Goal: Transaction & Acquisition: Purchase product/service

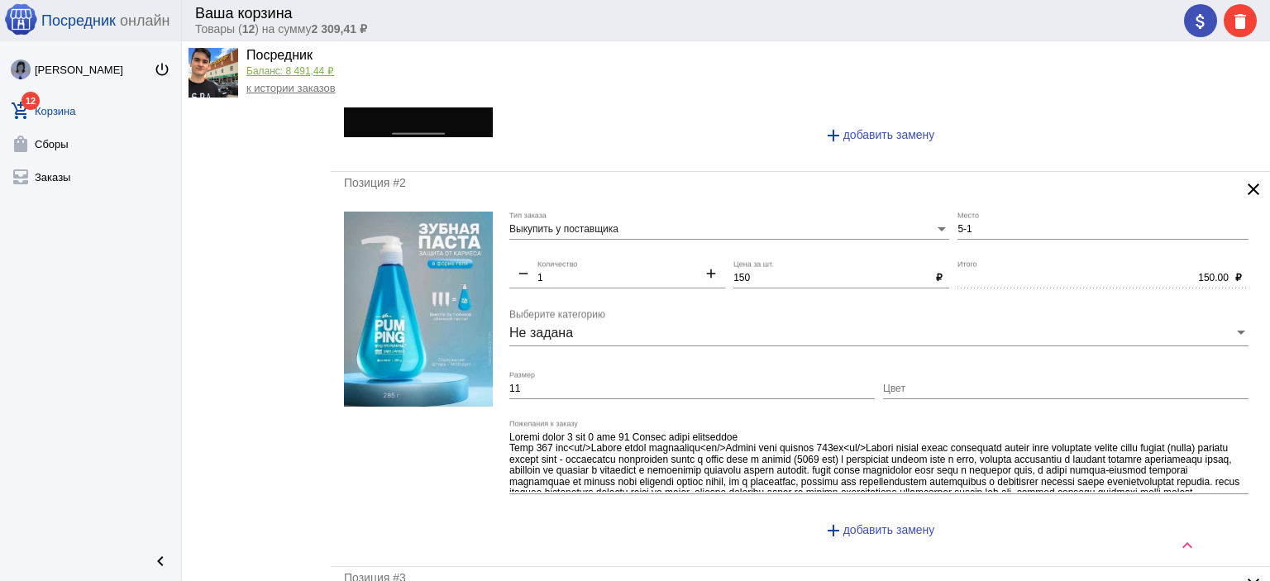
scroll to position [413, 0]
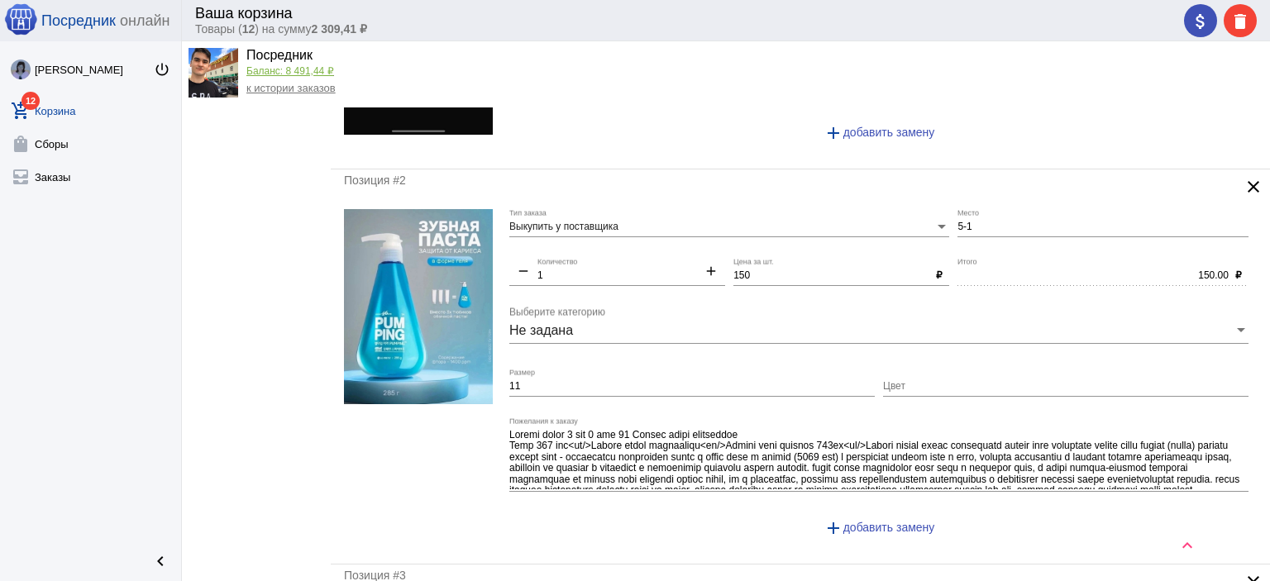
drag, startPoint x: 981, startPoint y: 232, endPoint x: 963, endPoint y: 217, distance: 22.9
click at [963, 217] on div "5-1 Место" at bounding box center [1102, 223] width 291 height 28
click at [973, 222] on input "5-1" at bounding box center [1102, 228] width 291 height 12
drag, startPoint x: 973, startPoint y: 219, endPoint x: 1081, endPoint y: 230, distance: 108.8
click at [931, 223] on div "Выкупить у поставщика Тип заказа 5-1 Место remove 1 Количество add 150 Цена за …" at bounding box center [882, 380] width 747 height 342
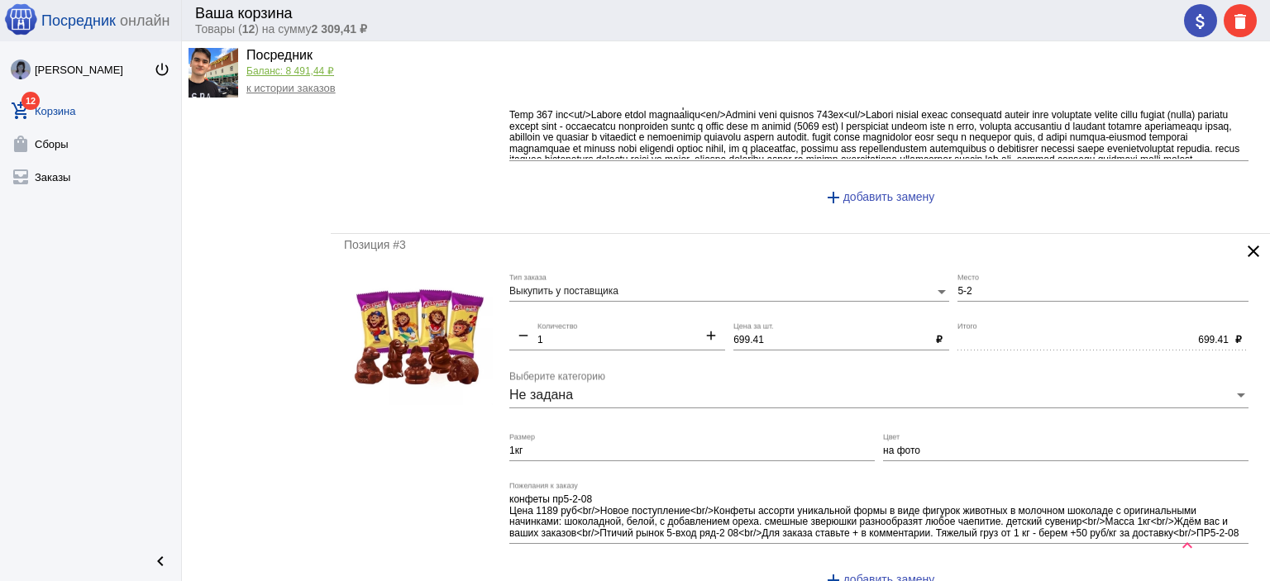
scroll to position [827, 0]
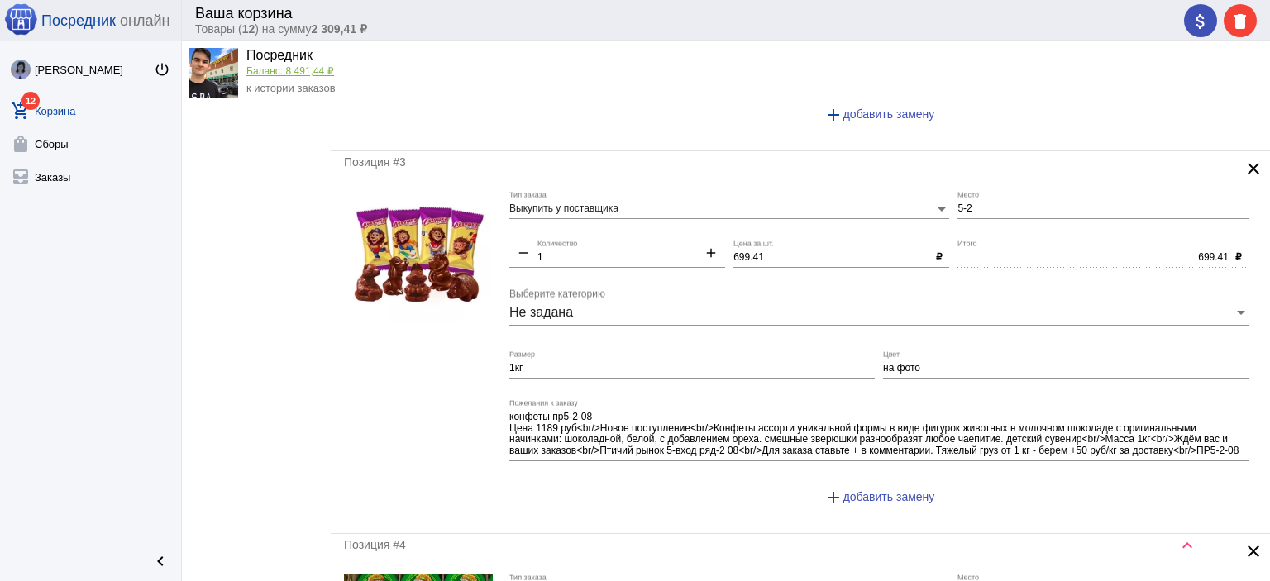
type input "1-1"
drag, startPoint x: 972, startPoint y: 199, endPoint x: 938, endPoint y: 204, distance: 34.3
click at [938, 204] on div "Выкупить у поставщика Тип заказа 5-2 Место remove 1 Количество add 699.41 Цена …" at bounding box center [882, 355] width 747 height 329
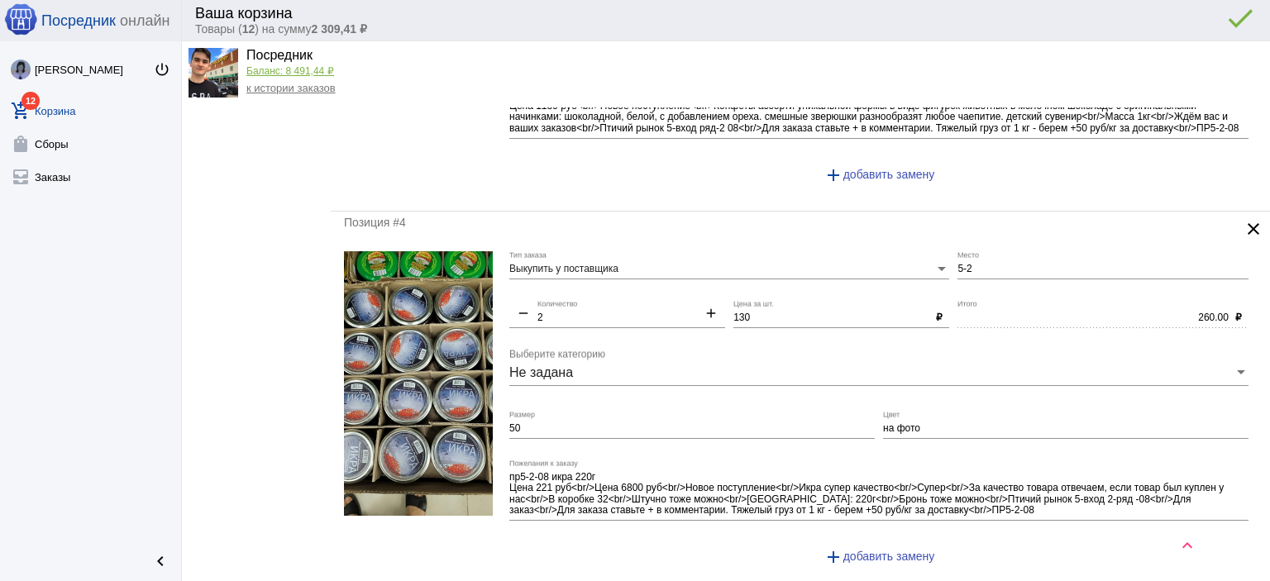
scroll to position [1158, 0]
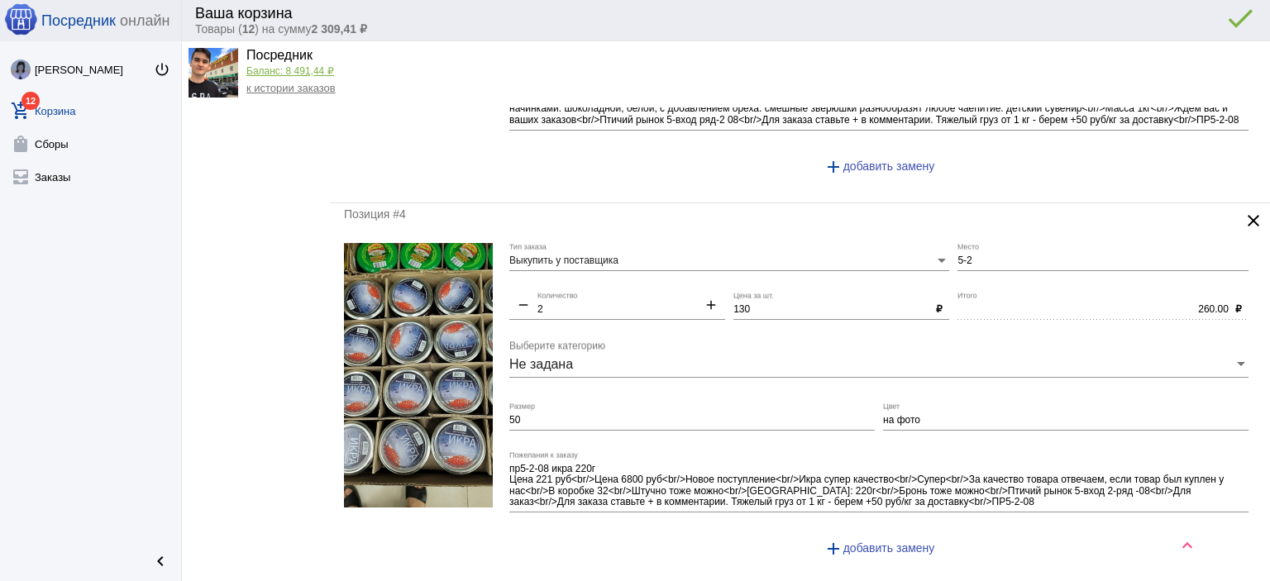
type input "1-1"
drag, startPoint x: 969, startPoint y: 254, endPoint x: 948, endPoint y: 256, distance: 20.8
click at [957, 255] on input "5-2" at bounding box center [1102, 261] width 291 height 12
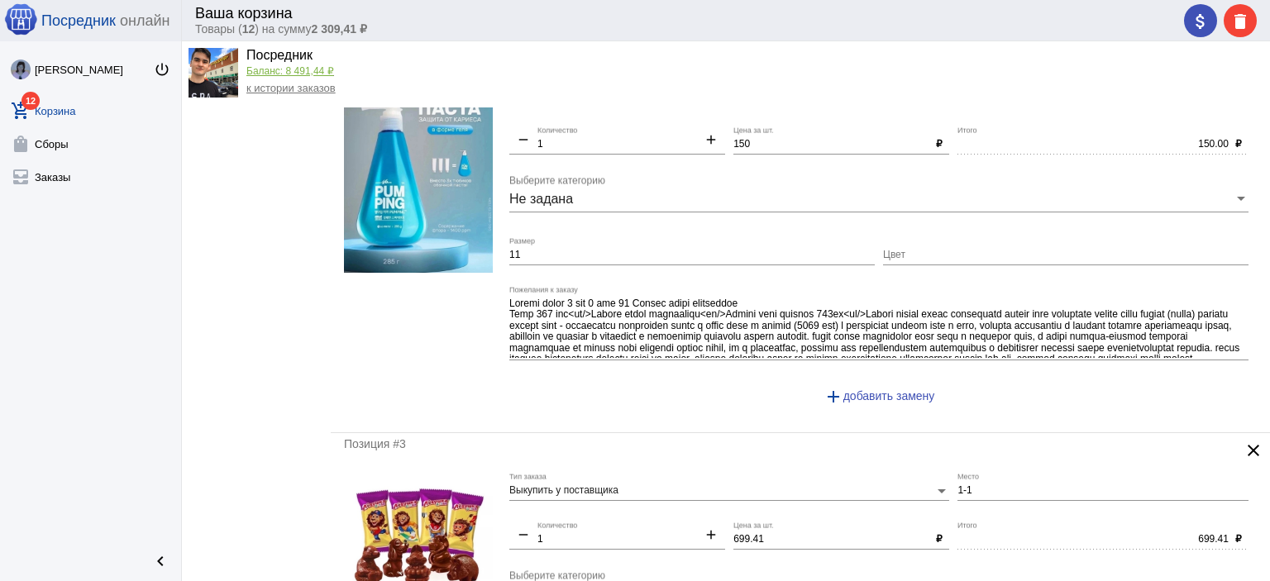
scroll to position [0, 0]
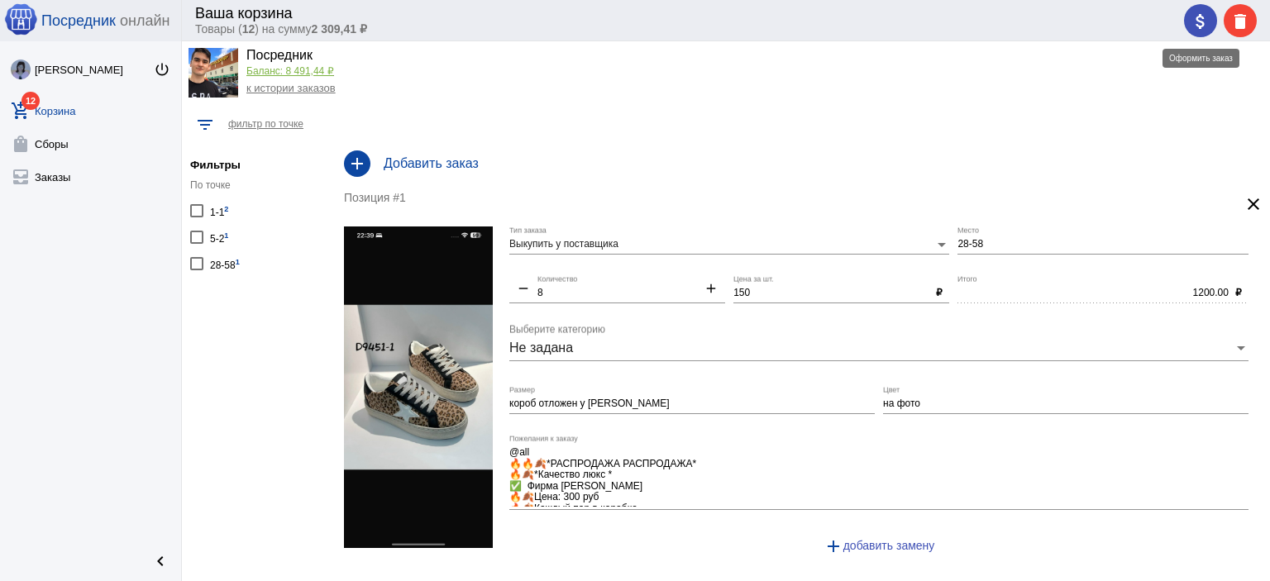
type input "1-1"
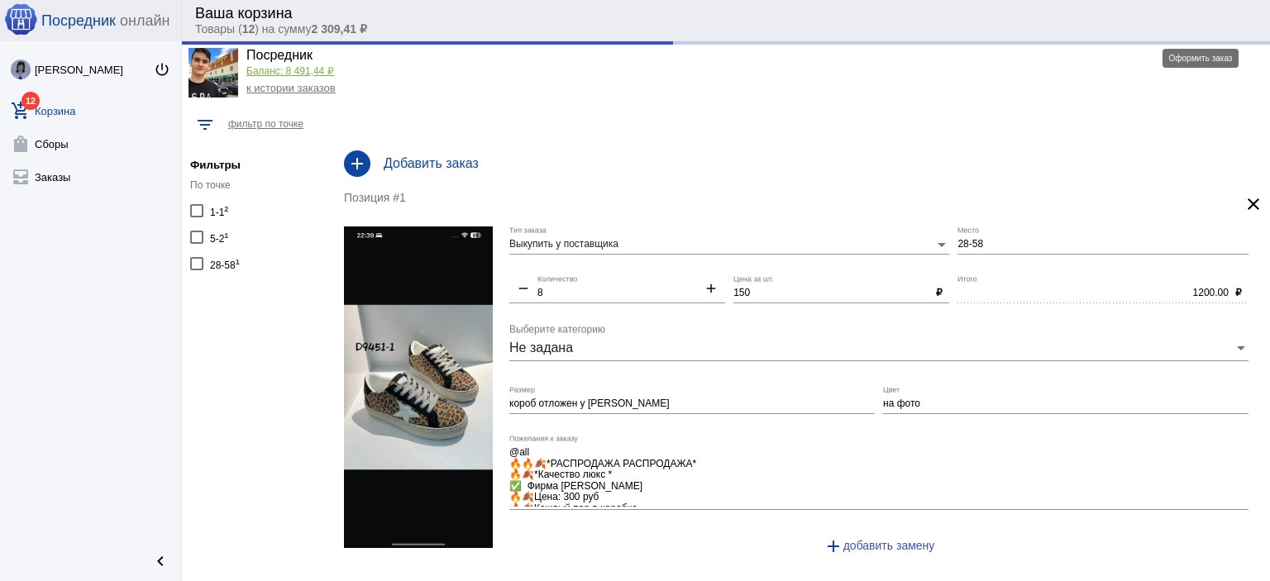
click at [1187, 22] on div "attach_money delete done error_outline" at bounding box center [1216, 20] width 79 height 33
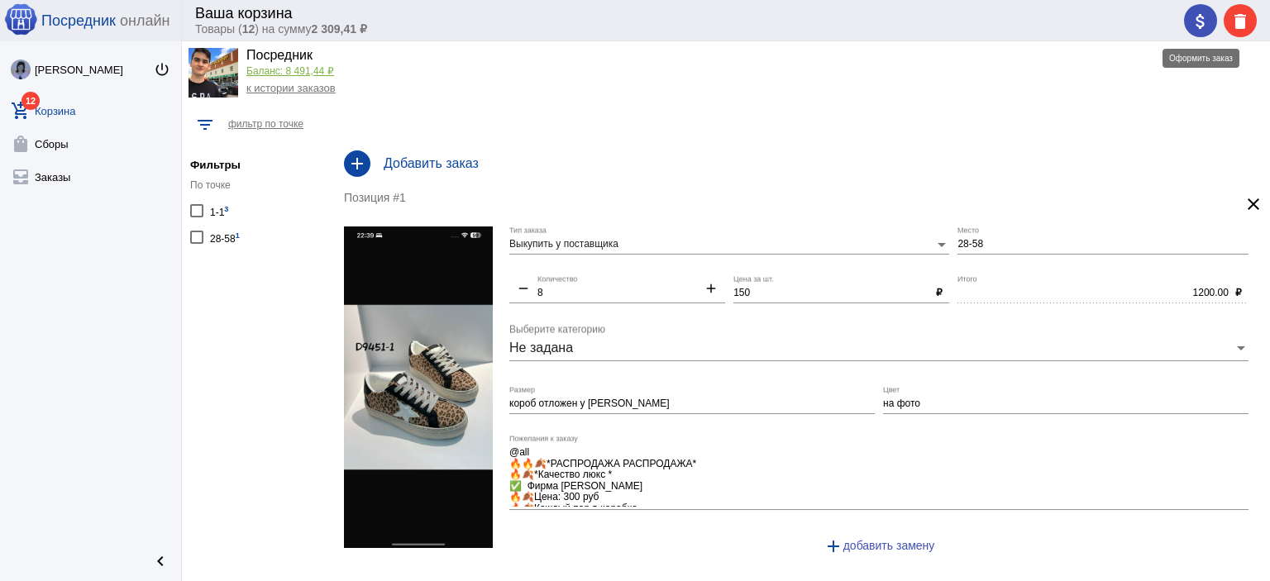
click at [1202, 21] on mat-icon "attach_money" at bounding box center [1201, 22] width 20 height 20
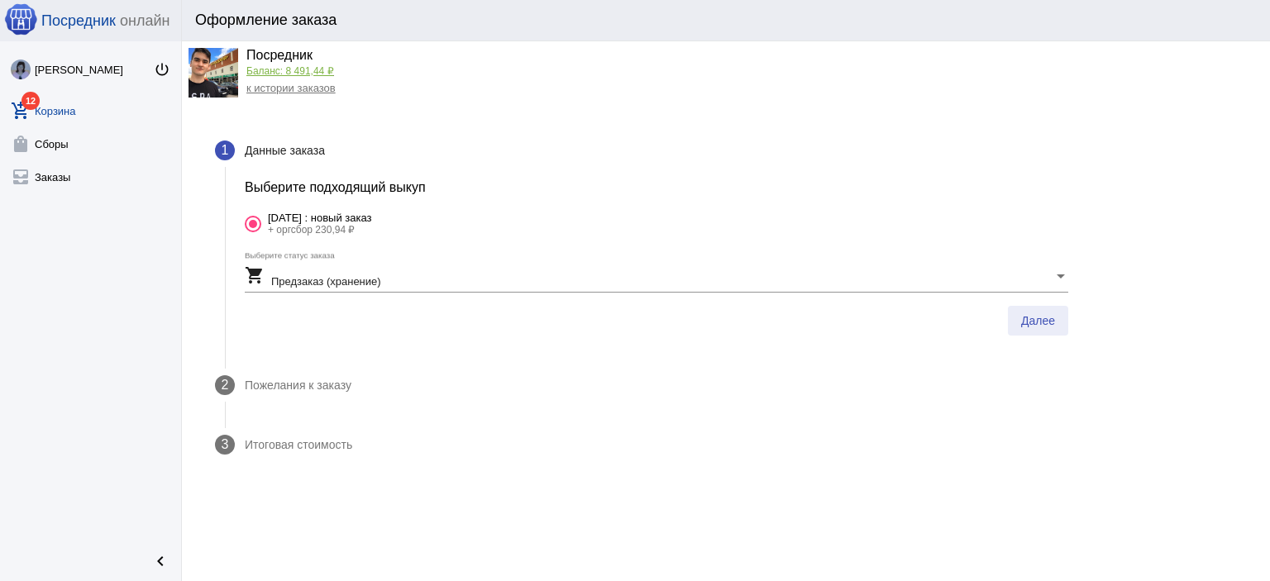
click at [1050, 308] on button "Далее" at bounding box center [1038, 321] width 60 height 30
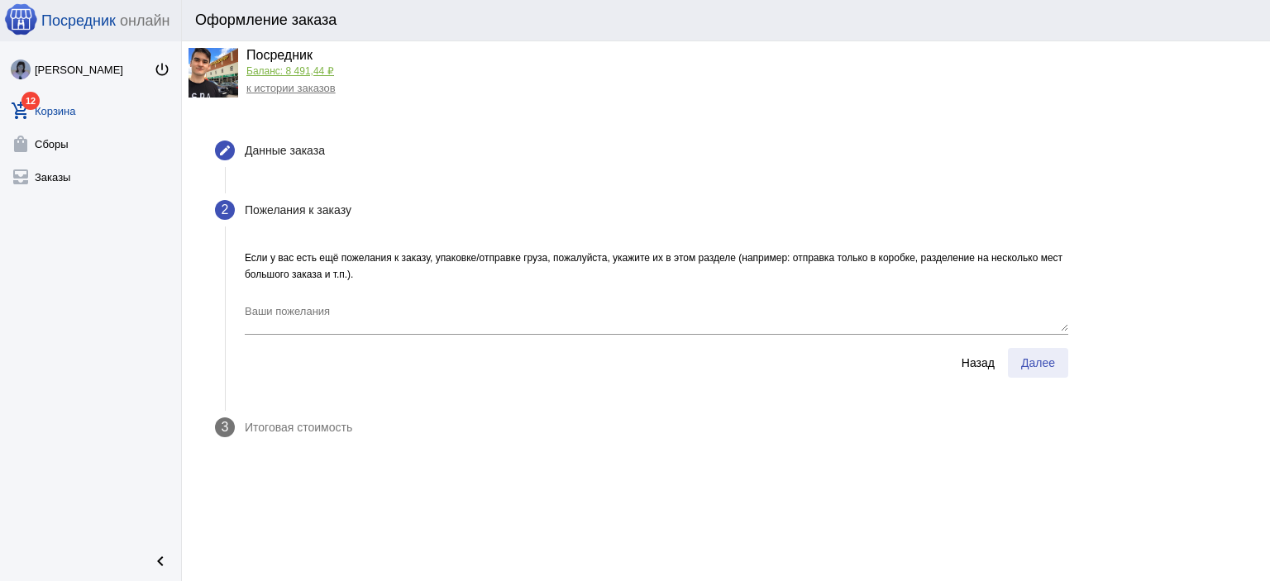
click at [1045, 356] on span "Далее" at bounding box center [1038, 362] width 34 height 13
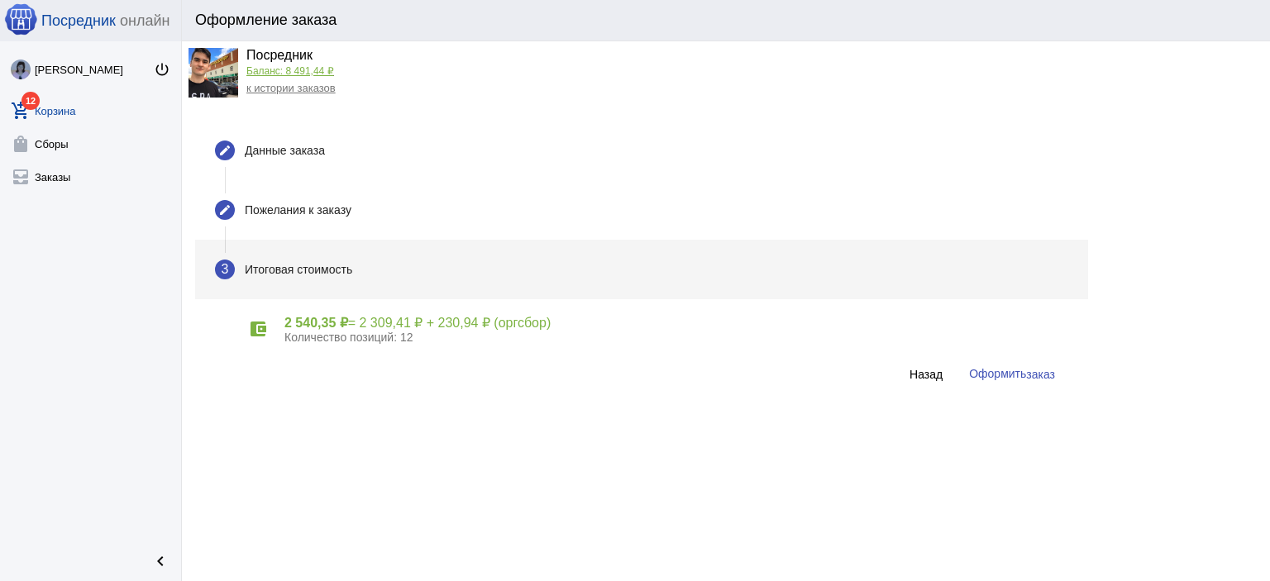
click at [1043, 371] on span "заказ" at bounding box center [1040, 374] width 29 height 13
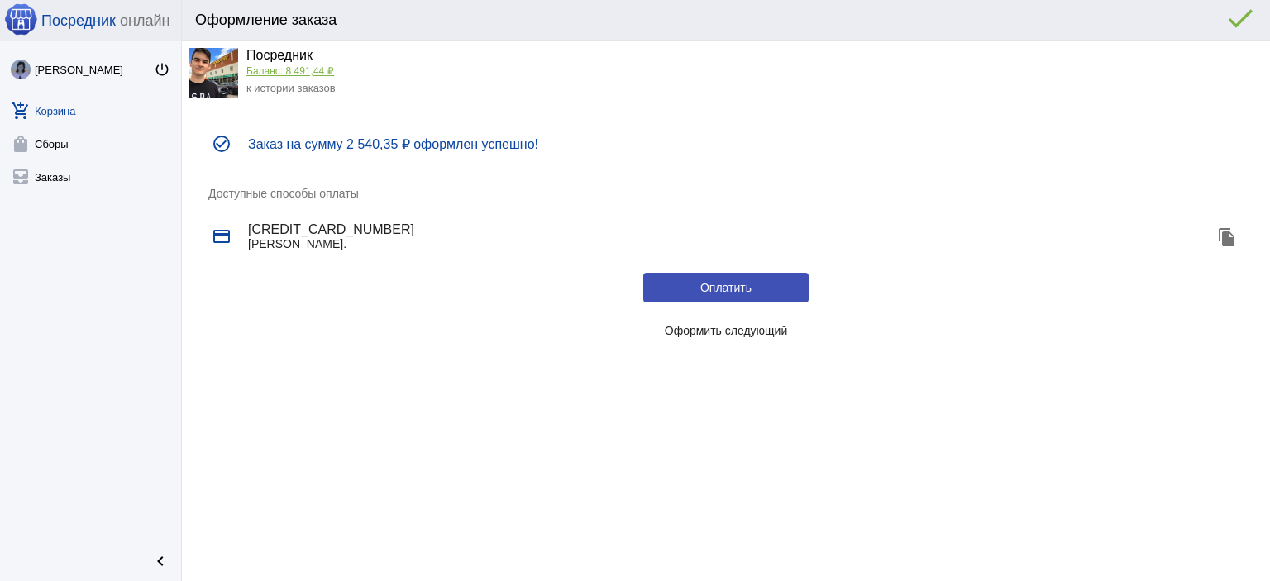
drag, startPoint x: 734, startPoint y: 335, endPoint x: 702, endPoint y: 317, distance: 36.6
click at [734, 334] on span "Оформить следующий" at bounding box center [726, 330] width 123 height 13
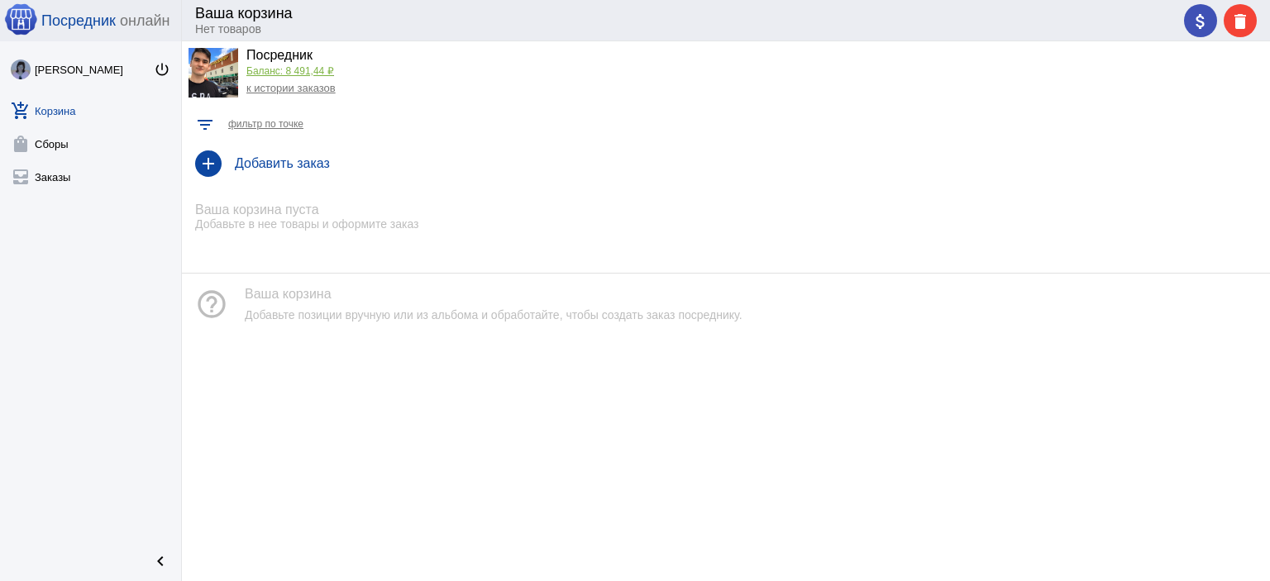
click at [315, 74] on link "Баланс: 8 491,44 ₽" at bounding box center [290, 71] width 88 height 12
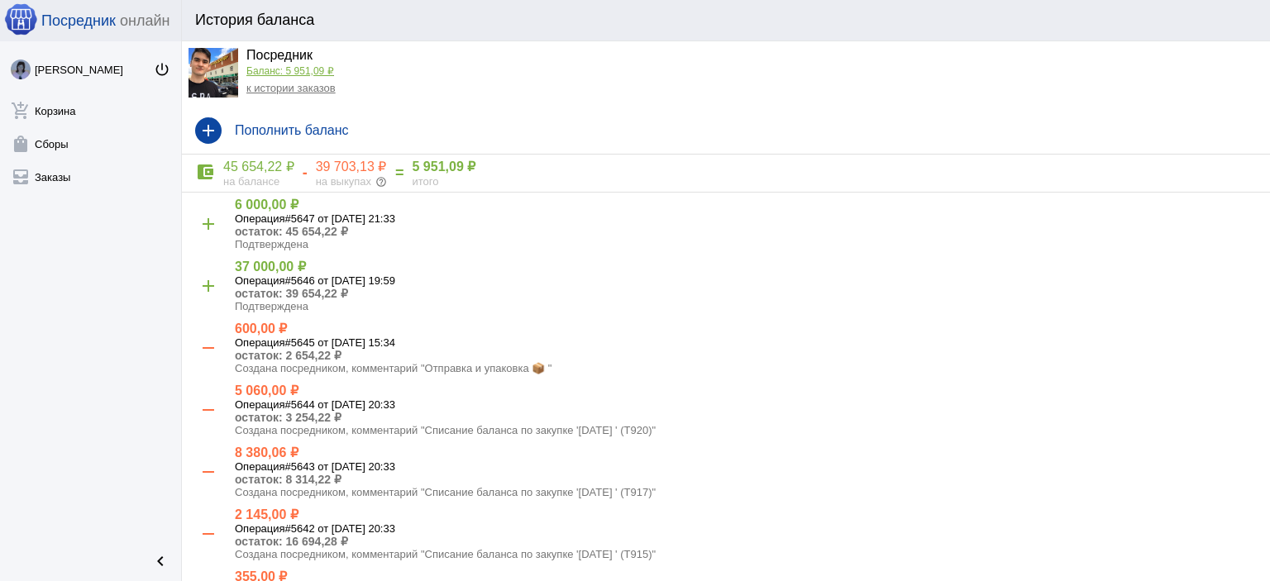
click at [311, 90] on link "к истории заказов" at bounding box center [290, 88] width 89 height 12
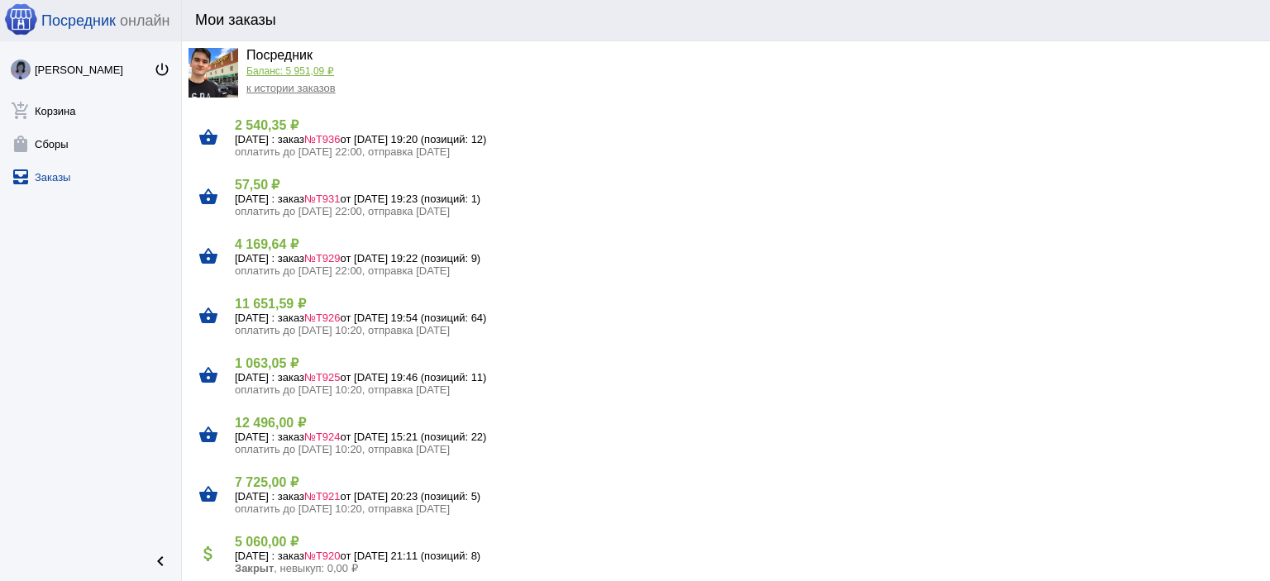
click at [313, 64] on div "Посредник" at bounding box center [290, 56] width 89 height 17
click at [310, 69] on link "Баланс: 5 951,09 ₽" at bounding box center [290, 71] width 88 height 12
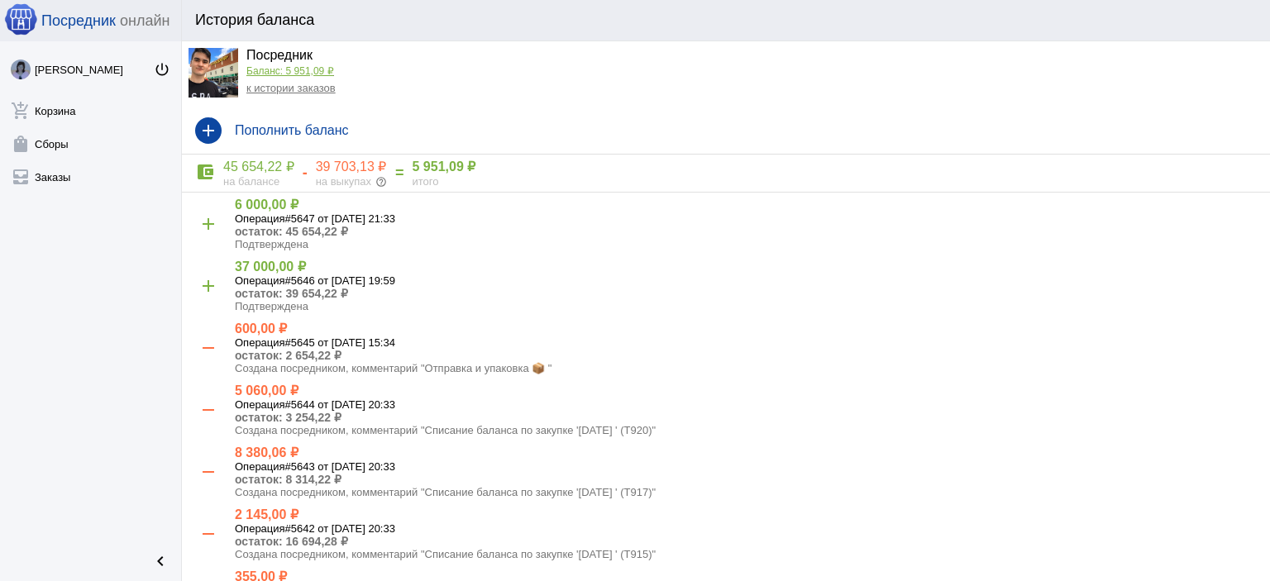
click at [291, 67] on link "Баланс: 5 951,09 ₽" at bounding box center [290, 71] width 88 height 12
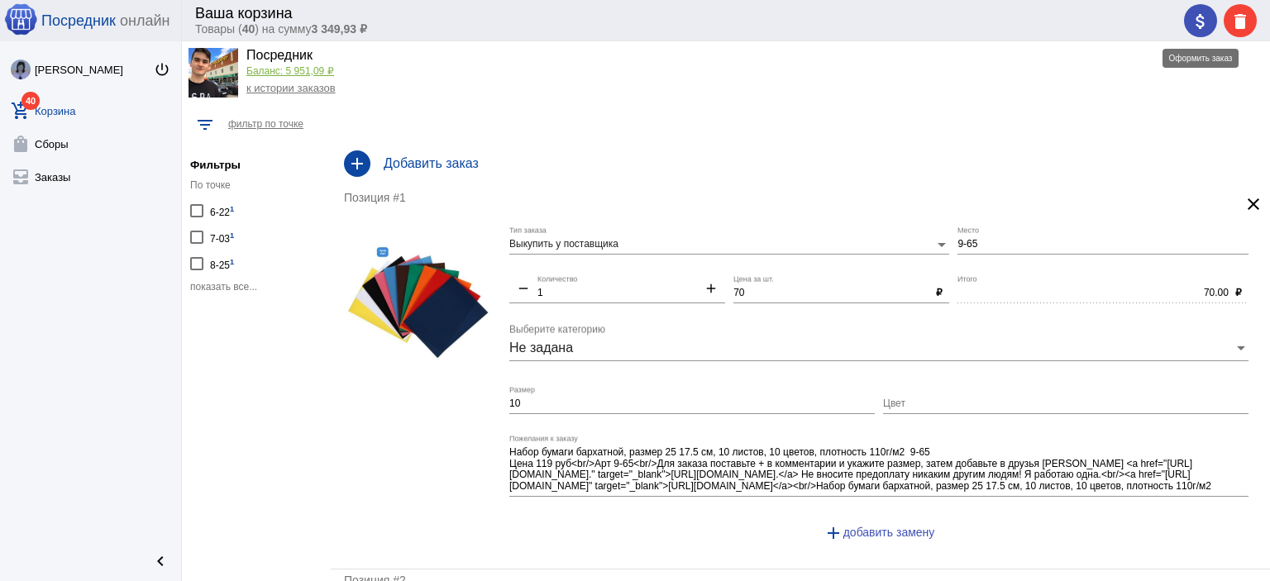
click at [1207, 27] on mat-icon "attach_money" at bounding box center [1201, 22] width 20 height 20
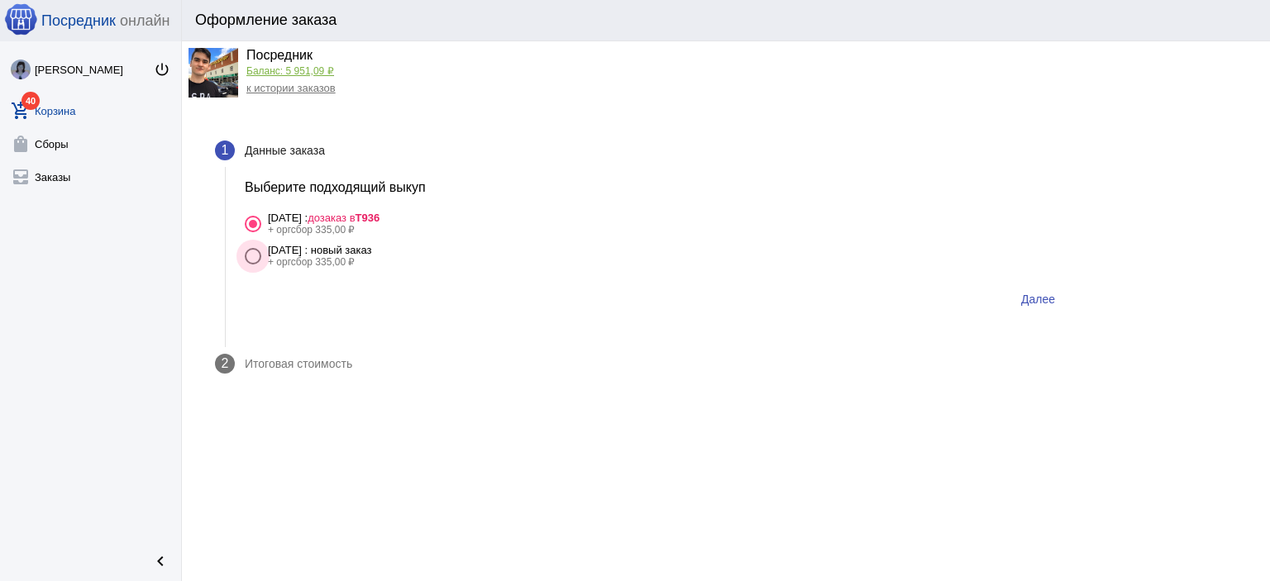
click at [372, 251] on div "[DATE] : новый заказ" at bounding box center [320, 250] width 104 height 12
click at [253, 265] on input "19 августа Вторник : новый заказ + оргсбор 335,00 ₽" at bounding box center [252, 265] width 1 height 1
radio input "true"
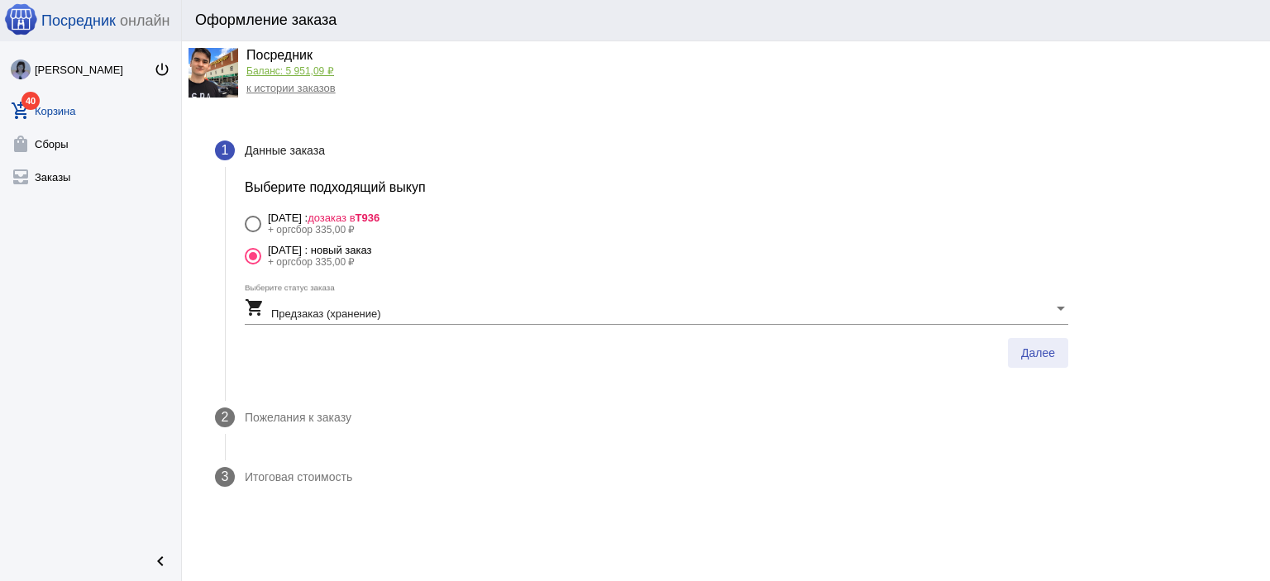
click at [1031, 340] on button "Далее" at bounding box center [1038, 353] width 60 height 30
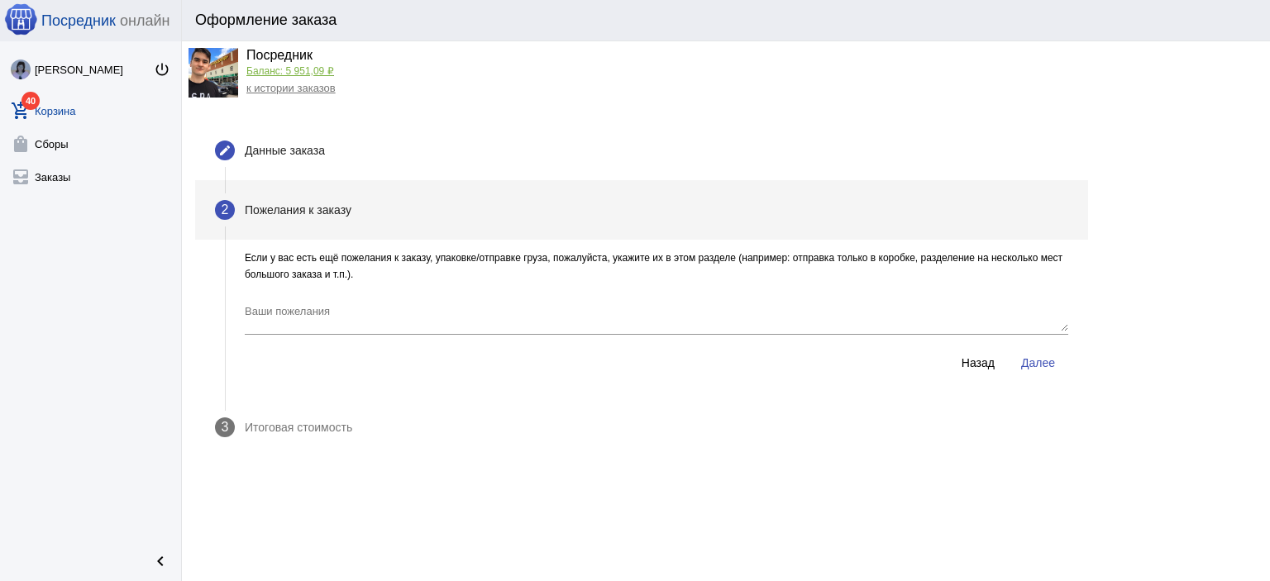
click at [1036, 360] on span "Далее" at bounding box center [1038, 362] width 34 height 13
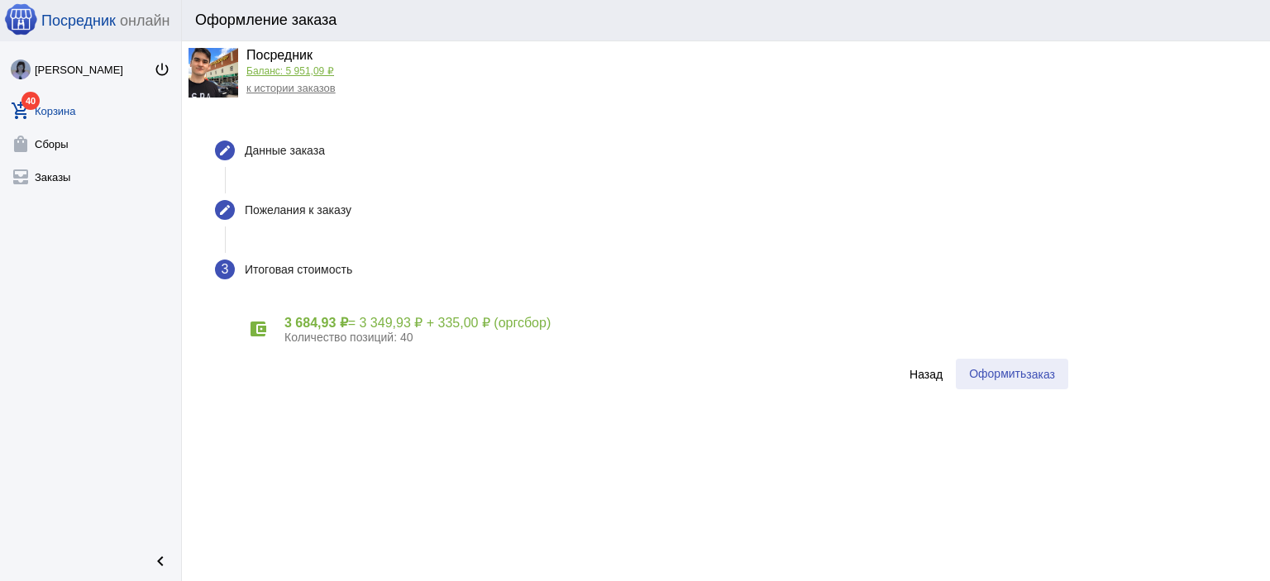
drag, startPoint x: 1019, startPoint y: 370, endPoint x: 998, endPoint y: 377, distance: 22.0
click at [1018, 370] on span "Оформить заказ" at bounding box center [1012, 373] width 86 height 13
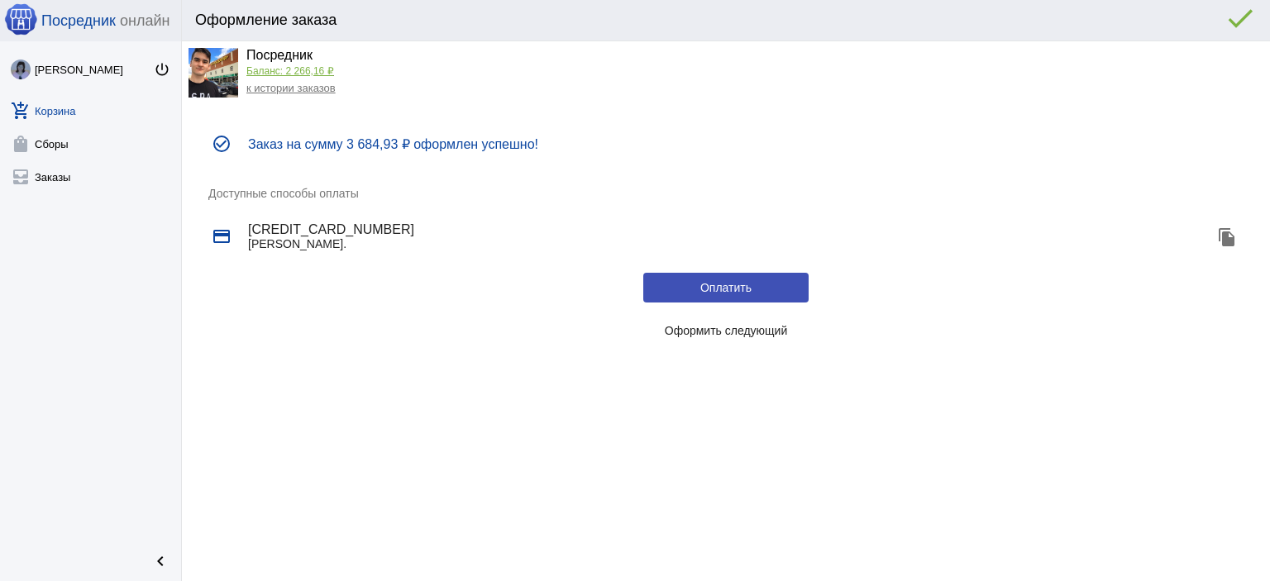
drag, startPoint x: 718, startPoint y: 320, endPoint x: 715, endPoint y: 353, distance: 33.2
click at [718, 327] on button "Оформить следующий" at bounding box center [725, 331] width 165 height 30
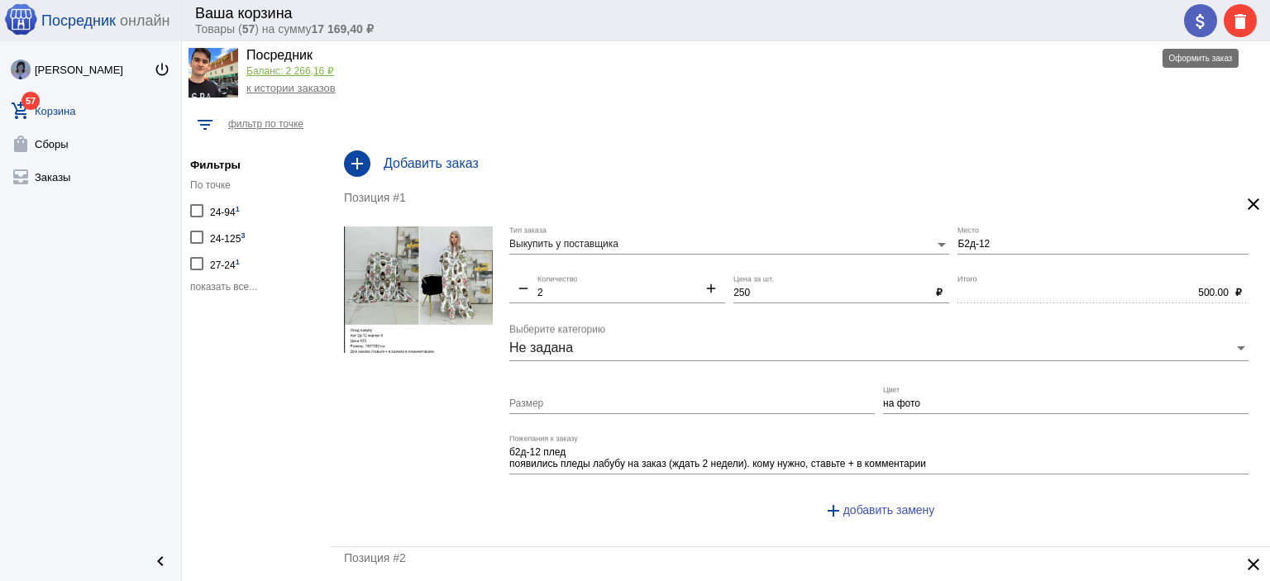
click at [1197, 19] on mat-icon "attach_money" at bounding box center [1201, 22] width 20 height 20
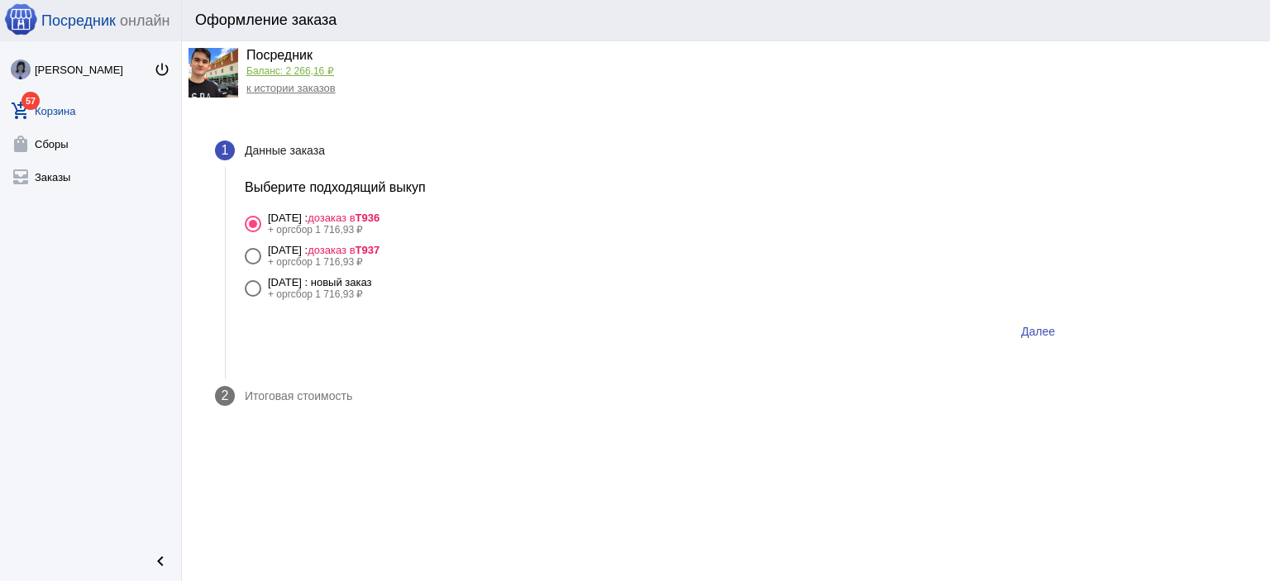
click at [367, 295] on div "+ оргсбор 1 716,93 ₽" at bounding box center [320, 295] width 104 height 12
click at [253, 297] on input "[DATE] : новый заказ + оргсбор 1 716,93 ₽" at bounding box center [252, 297] width 1 height 1
radio input "true"
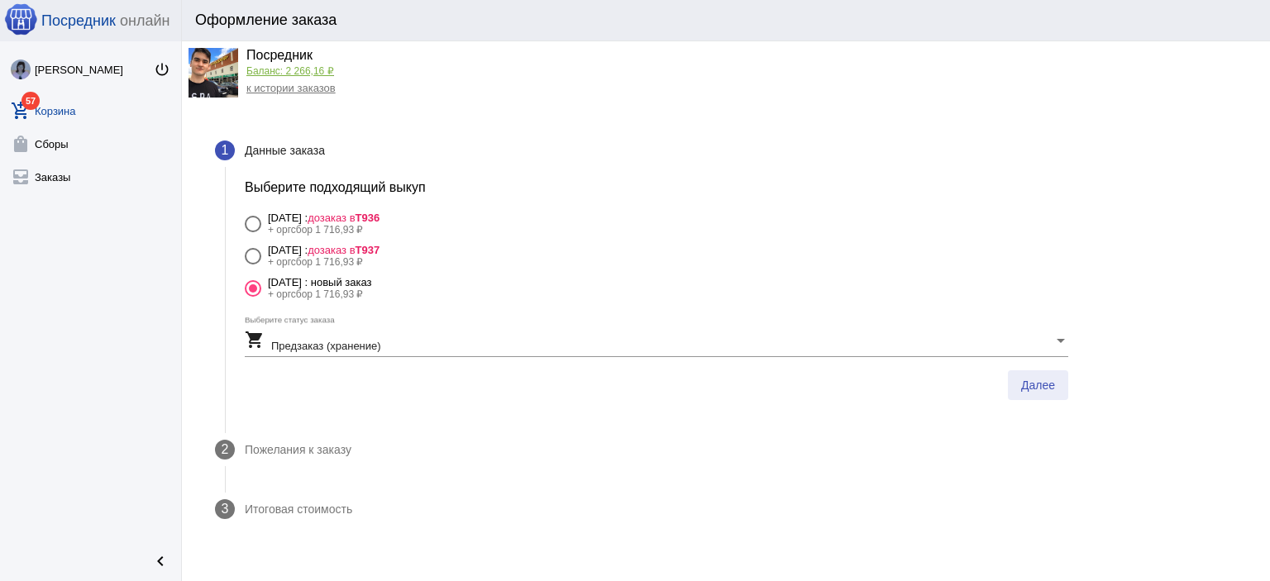
click at [1038, 379] on span "Далее" at bounding box center [1038, 385] width 34 height 13
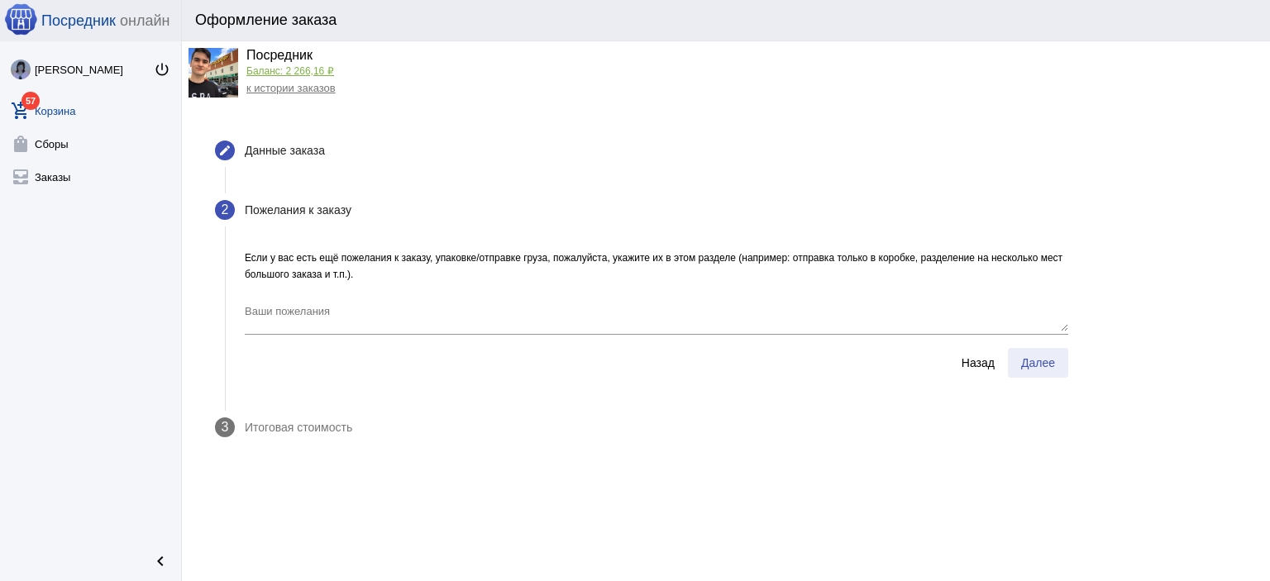
click at [1042, 361] on span "Далее" at bounding box center [1038, 362] width 34 height 13
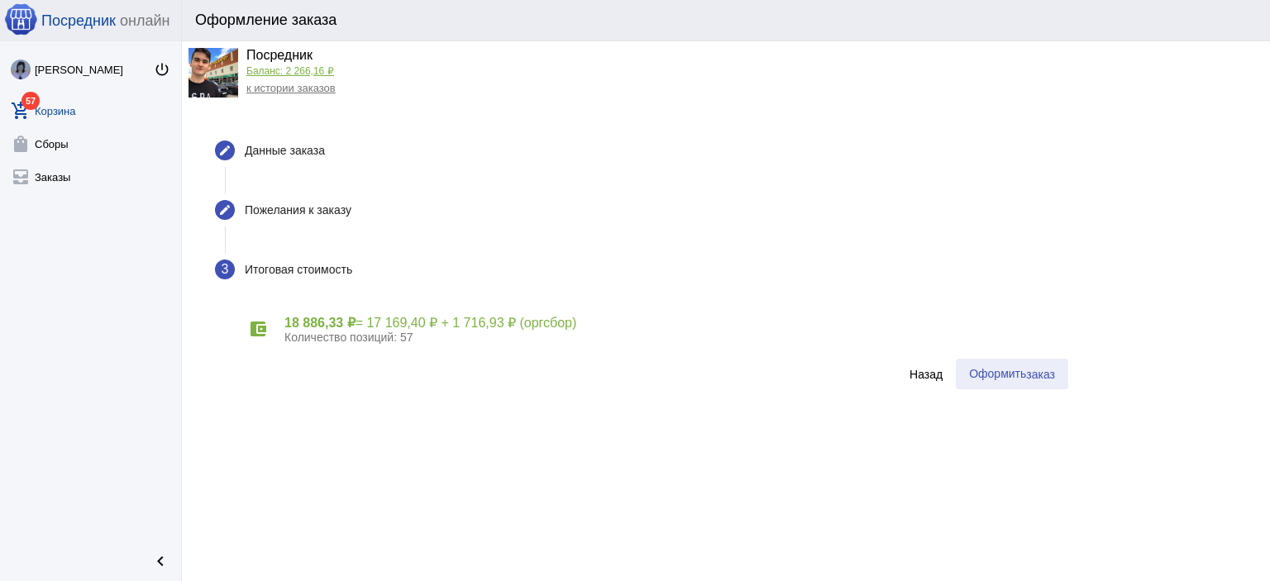
drag, startPoint x: 1036, startPoint y: 366, endPoint x: 1022, endPoint y: 372, distance: 15.2
click at [1035, 366] on button "Оформить заказ" at bounding box center [1012, 374] width 112 height 31
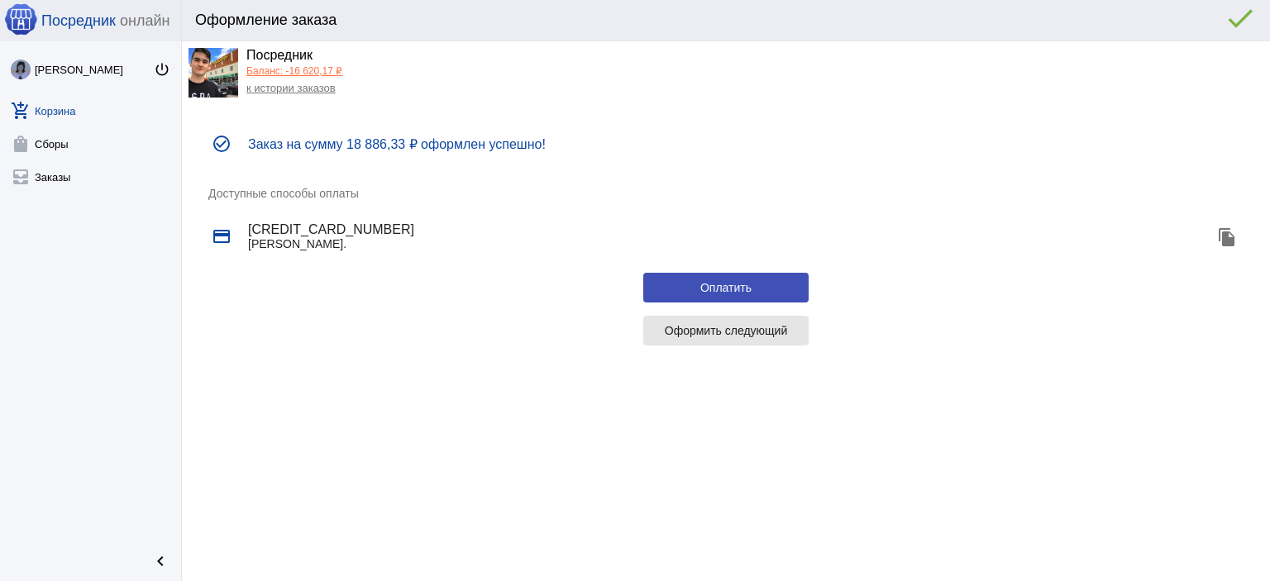
click at [714, 326] on span "Оформить следующий" at bounding box center [726, 330] width 123 height 13
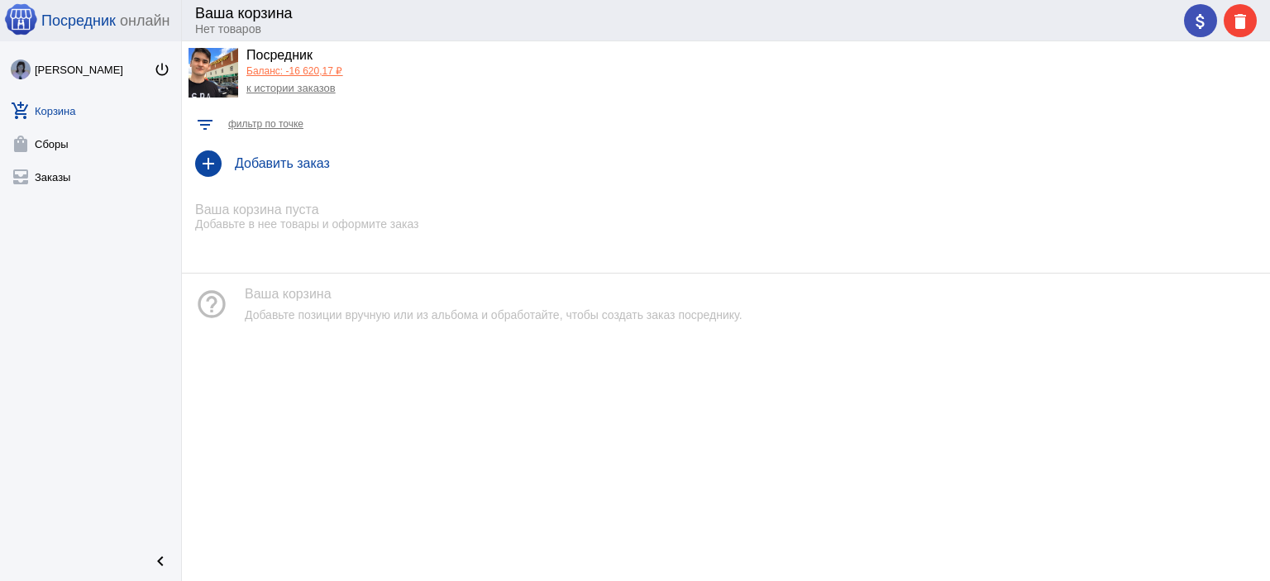
click at [283, 65] on link "Баланс: -16 620,17 ₽" at bounding box center [294, 71] width 96 height 12
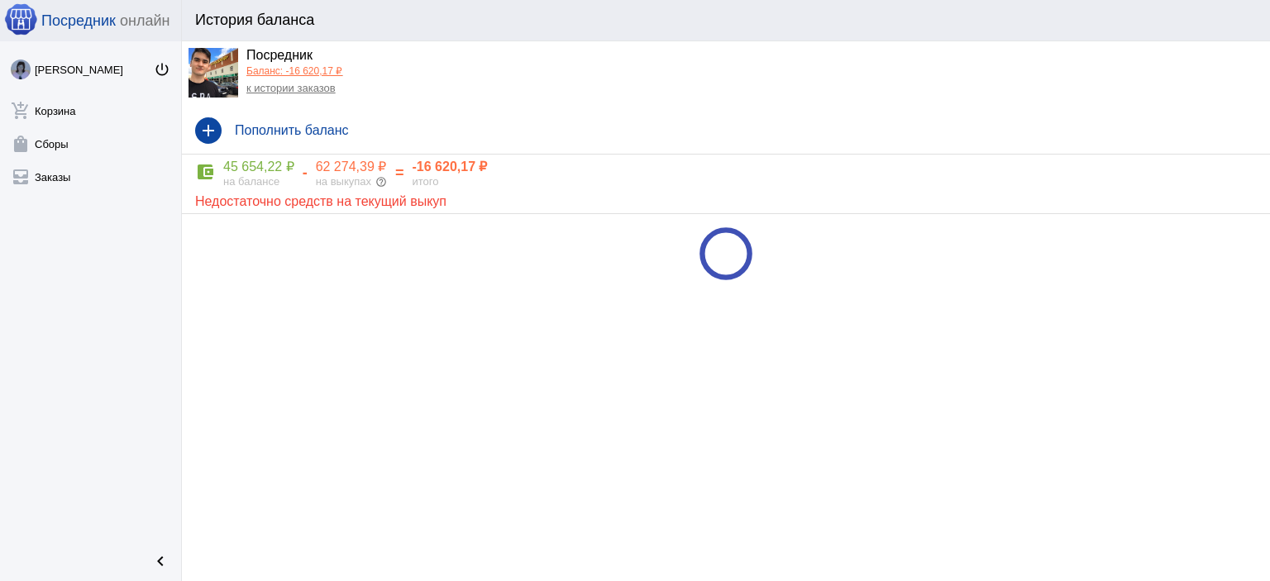
click at [279, 88] on link "к истории заказов" at bounding box center [290, 88] width 89 height 12
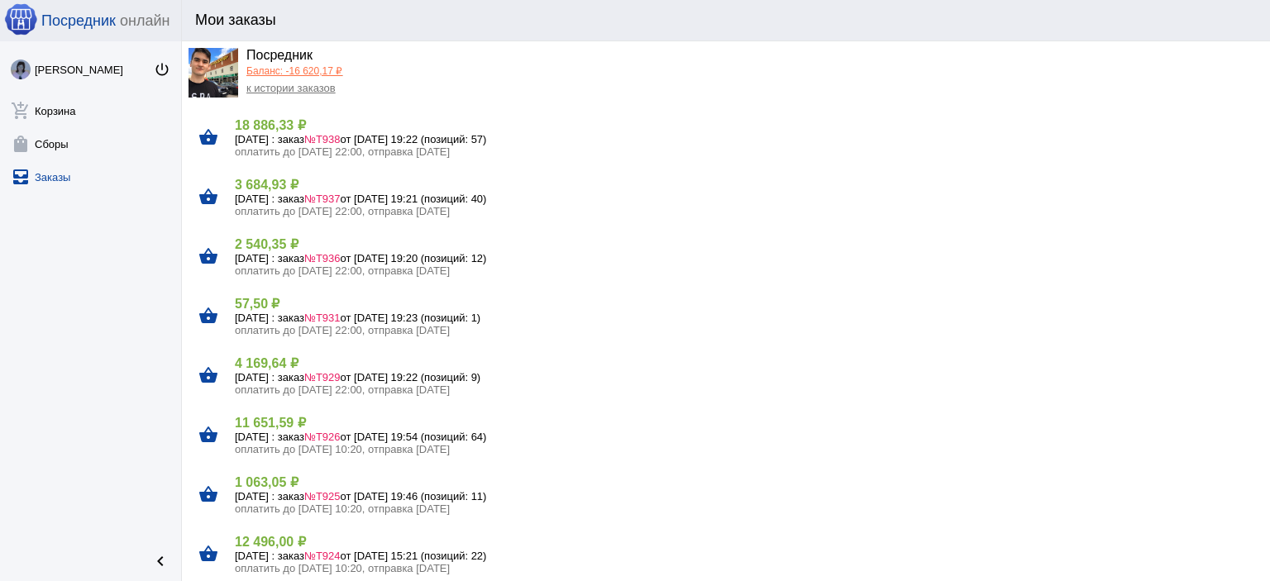
click at [282, 67] on link "Баланс: -16 620,17 ₽" at bounding box center [294, 71] width 96 height 12
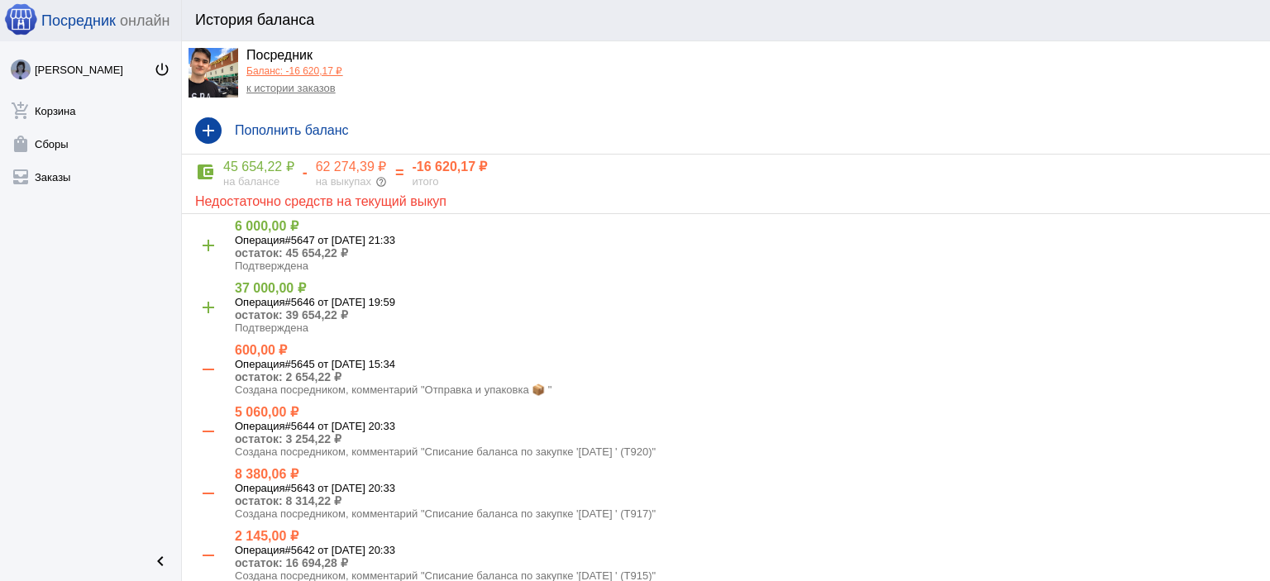
click at [287, 88] on link "к истории заказов" at bounding box center [290, 88] width 89 height 12
